Goal: Information Seeking & Learning: Check status

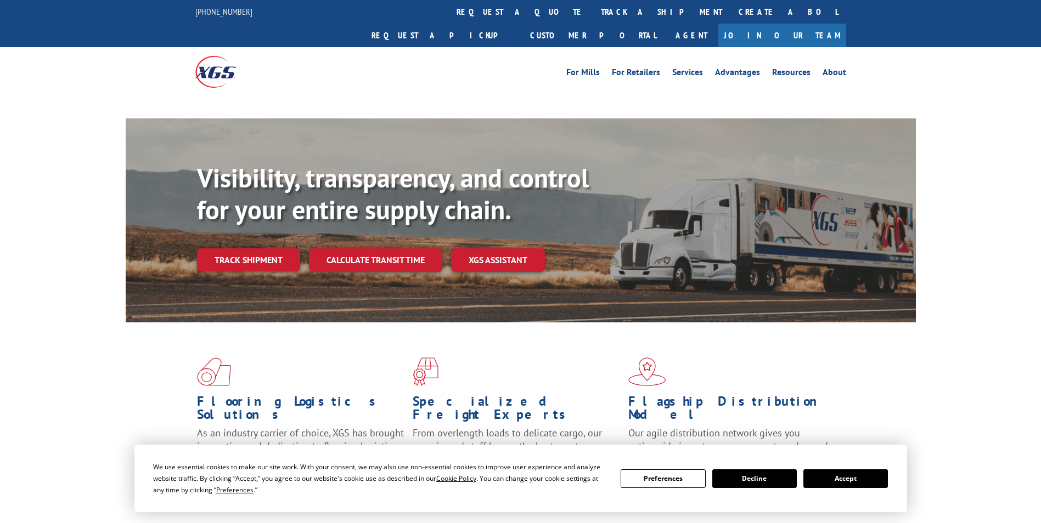
click at [291, 236] on div "Visibility, transparency, and control for your entire supply chain. Track shipm…" at bounding box center [556, 238] width 719 height 153
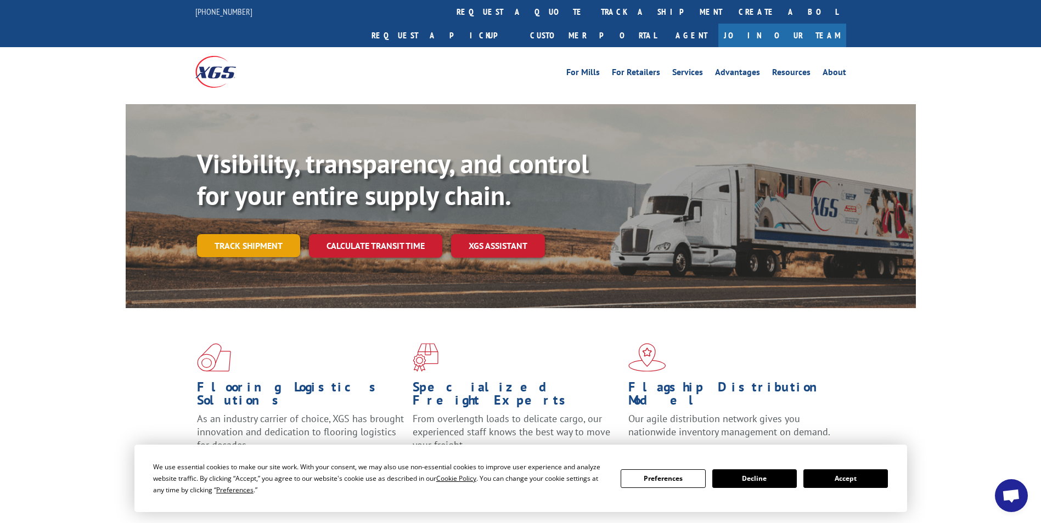
click at [281, 234] on link "Track shipment" at bounding box center [248, 245] width 103 height 23
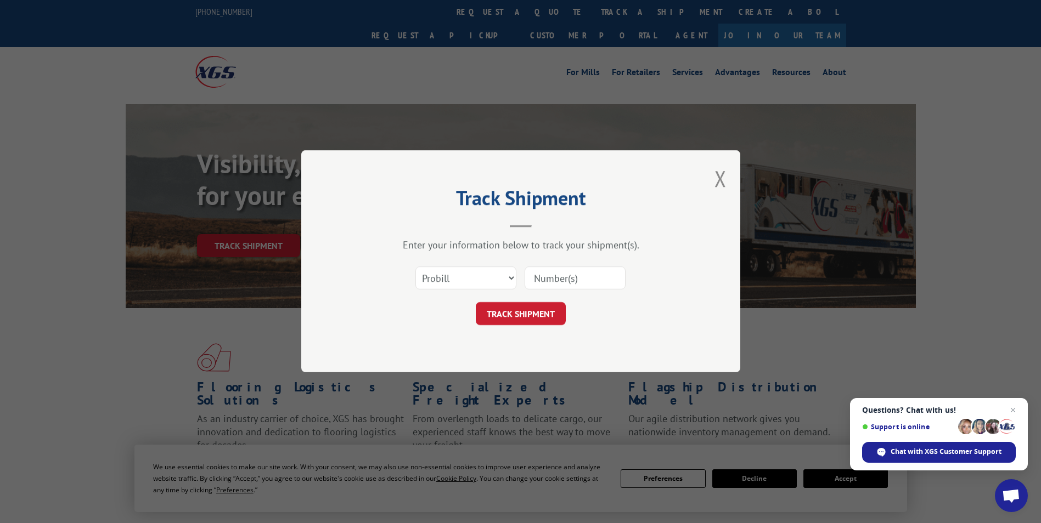
click at [578, 278] on input at bounding box center [574, 278] width 101 height 23
paste input "7075557"
type input "7075557"
click at [504, 313] on button "TRACK SHIPMENT" at bounding box center [521, 314] width 90 height 23
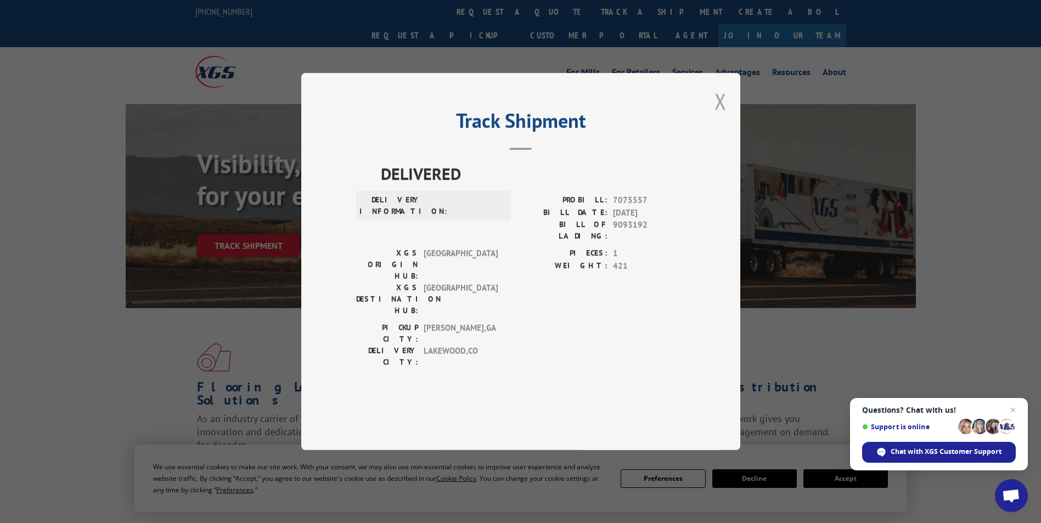
click at [715, 116] on button "Close modal" at bounding box center [720, 101] width 12 height 29
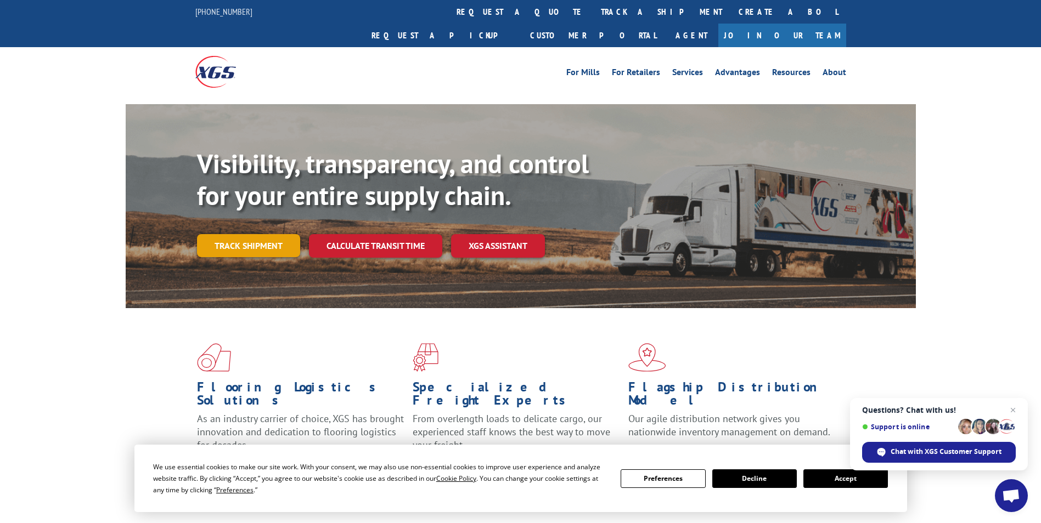
click at [270, 234] on link "Track shipment" at bounding box center [248, 245] width 103 height 23
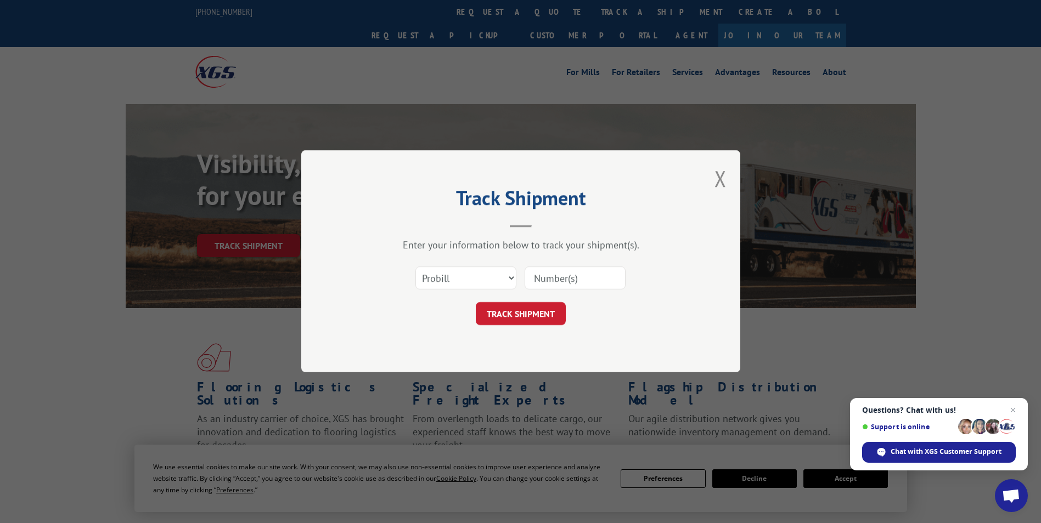
click at [571, 272] on input at bounding box center [574, 278] width 101 height 23
paste input "17639811"
type input "17639811"
click at [538, 328] on div "Track Shipment Enter your information below to track your shipment(s). Select c…" at bounding box center [520, 261] width 439 height 222
click at [549, 304] on button "TRACK SHIPMENT" at bounding box center [521, 314] width 90 height 23
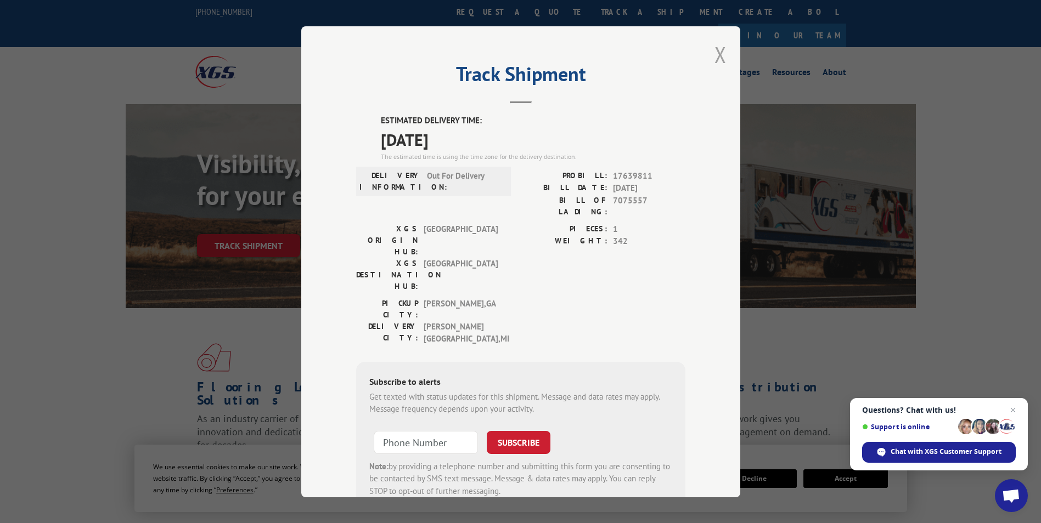
click at [719, 55] on button "Close modal" at bounding box center [720, 54] width 12 height 29
